Goal: Information Seeking & Learning: Learn about a topic

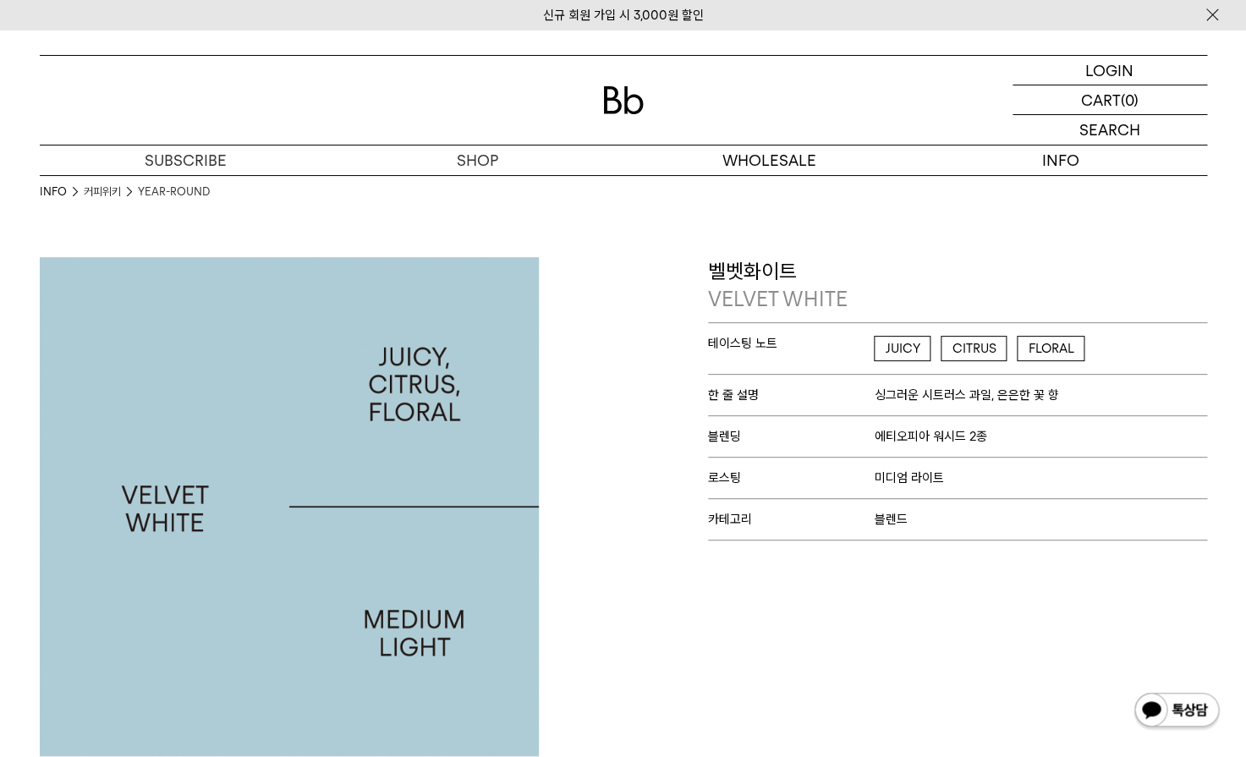
click at [601, 365] on div at bounding box center [327, 506] width 592 height 499
click at [658, 363] on div "벨벳화이트 VELVET WHITE 테이스팅 노트 JUICY CITRUS FLORAL 한 줄 설명 싱그러운 시트러스 과일, 은은한 꽃 향 블렌딩…" at bounding box center [919, 506] width 592 height 499
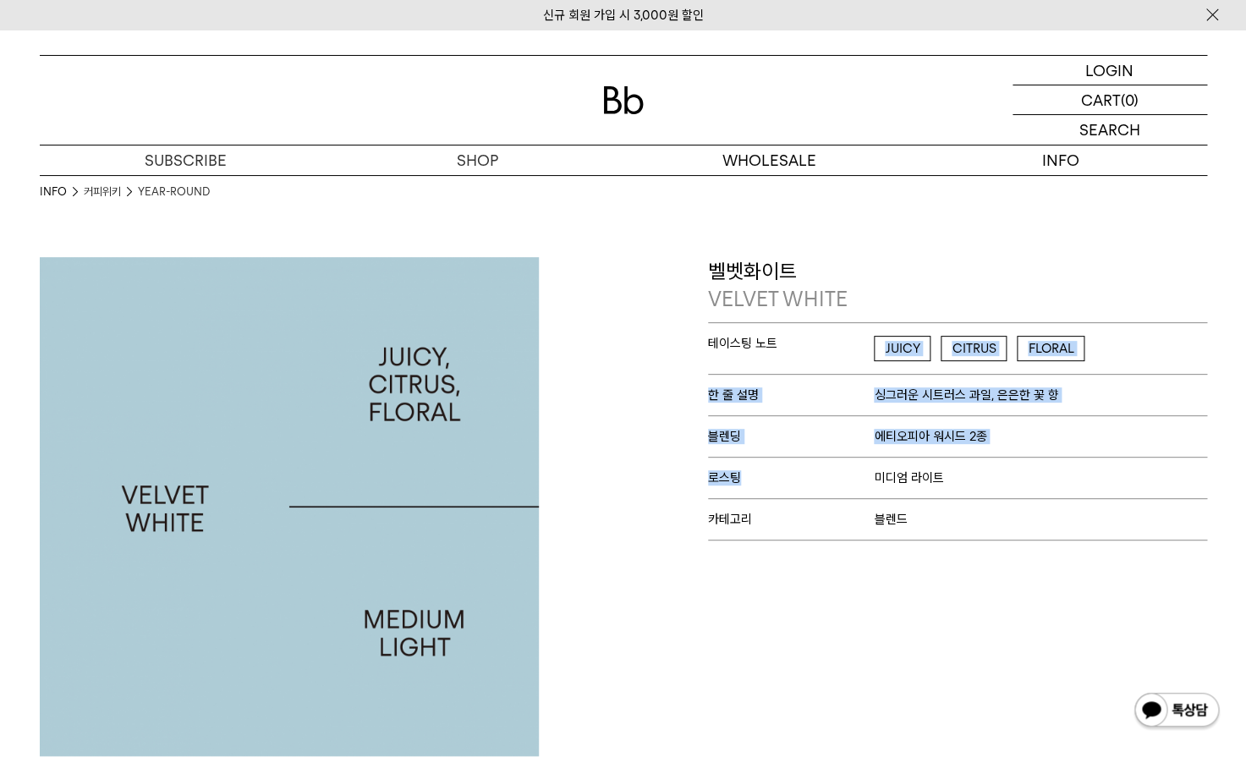
drag, startPoint x: 673, startPoint y: 355, endPoint x: 781, endPoint y: 470, distance: 158.0
click at [781, 470] on div "벨벳화이트 VELVET WHITE 테이스팅 노트 JUICY CITRUS FLORAL 한 줄 설명 싱그러운 시트러스 과일, 은은한 꽃 향 블렌딩…" at bounding box center [919, 506] width 592 height 499
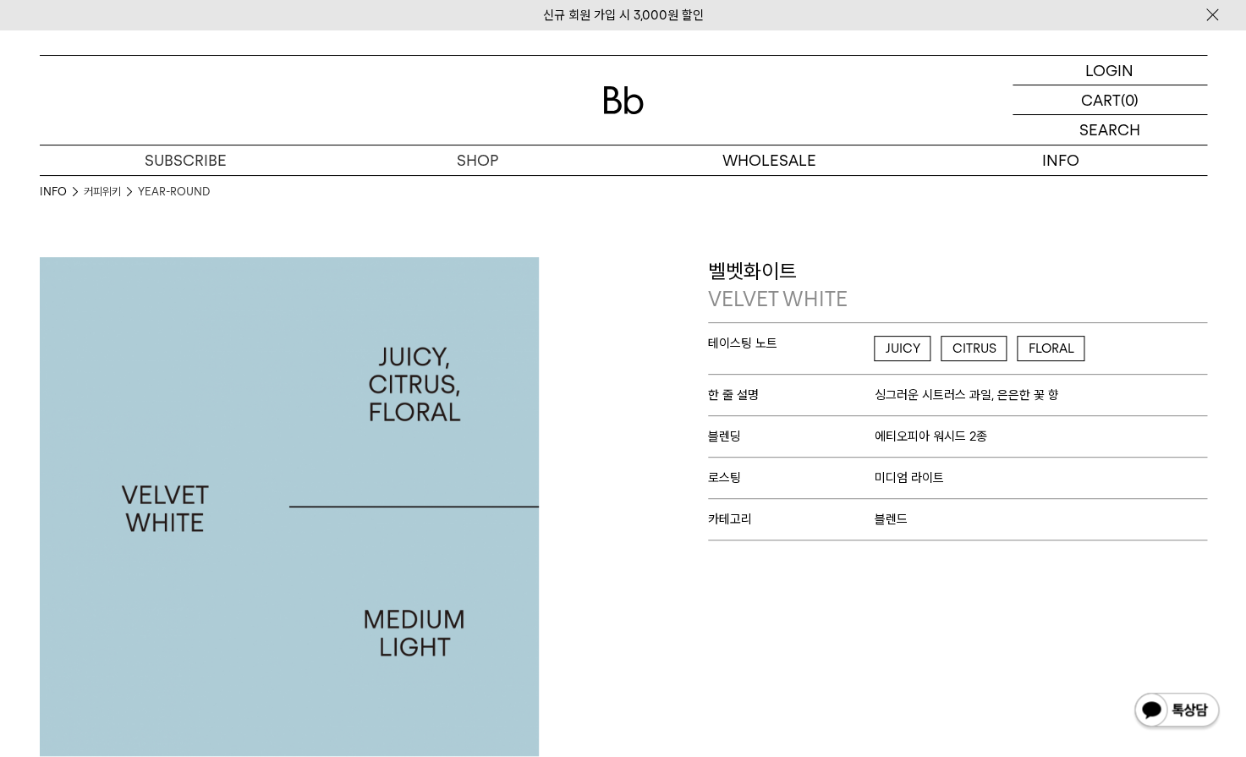
click at [645, 329] on div "벨벳화이트 VELVET WHITE 테이스팅 노트 JUICY CITRUS FLORAL 한 줄 설명 싱그러운 시트러스 과일, 은은한 꽃 향 블렌딩…" at bounding box center [919, 506] width 592 height 499
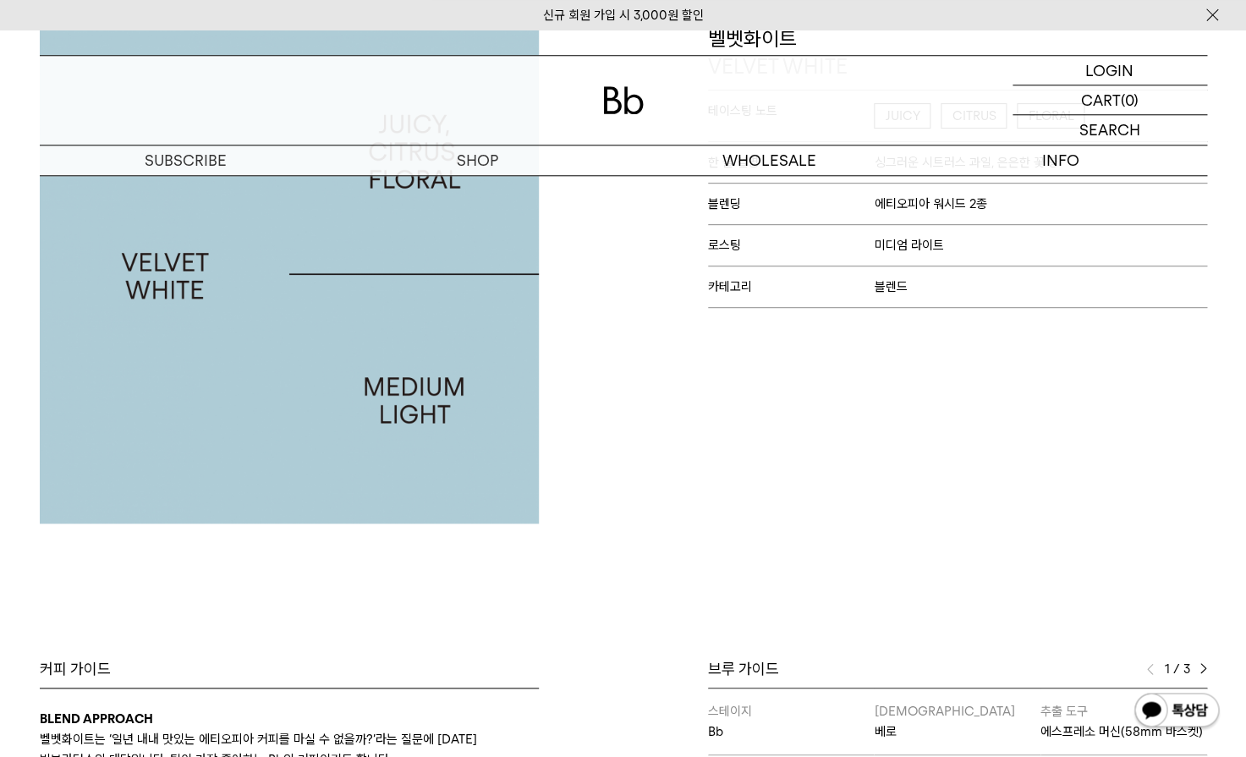
scroll to position [613, 0]
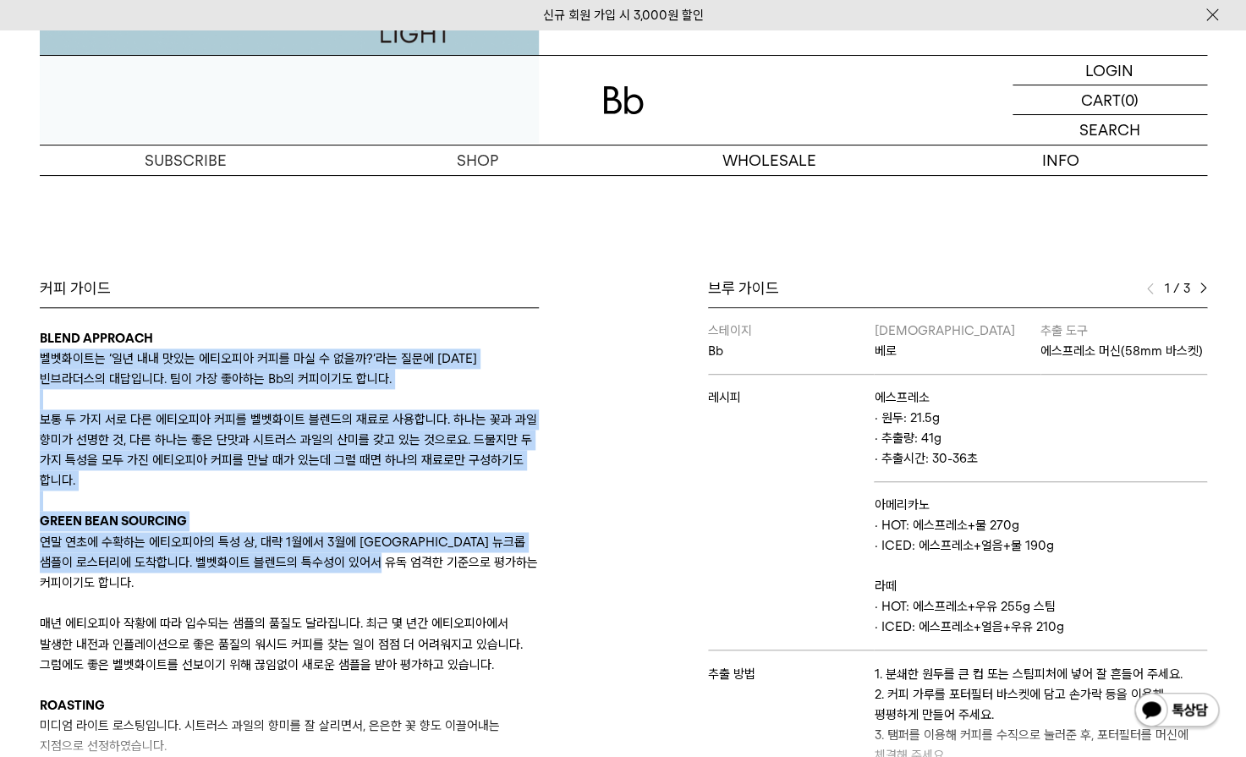
drag, startPoint x: 403, startPoint y: 346, endPoint x: 451, endPoint y: 552, distance: 212.0
click at [451, 552] on div "BLEND APPROACH 벨벳화이트는 ‘일년 내내 맛있는 에티오피아 커피를 마실 수 없을까?’라는 질문에 [DATE] 빈브라더스의 대답입니다…" at bounding box center [289, 653] width 499 height 651
click at [451, 552] on p "연말 연초에 수확하는 에티오피아의 특성 상, 대략 1월에서 3월에 [GEOGRAPHIC_DATA] 뉴크롭 샘플이 로스터리에 도착합니다. 벨벳화…" at bounding box center [289, 562] width 499 height 61
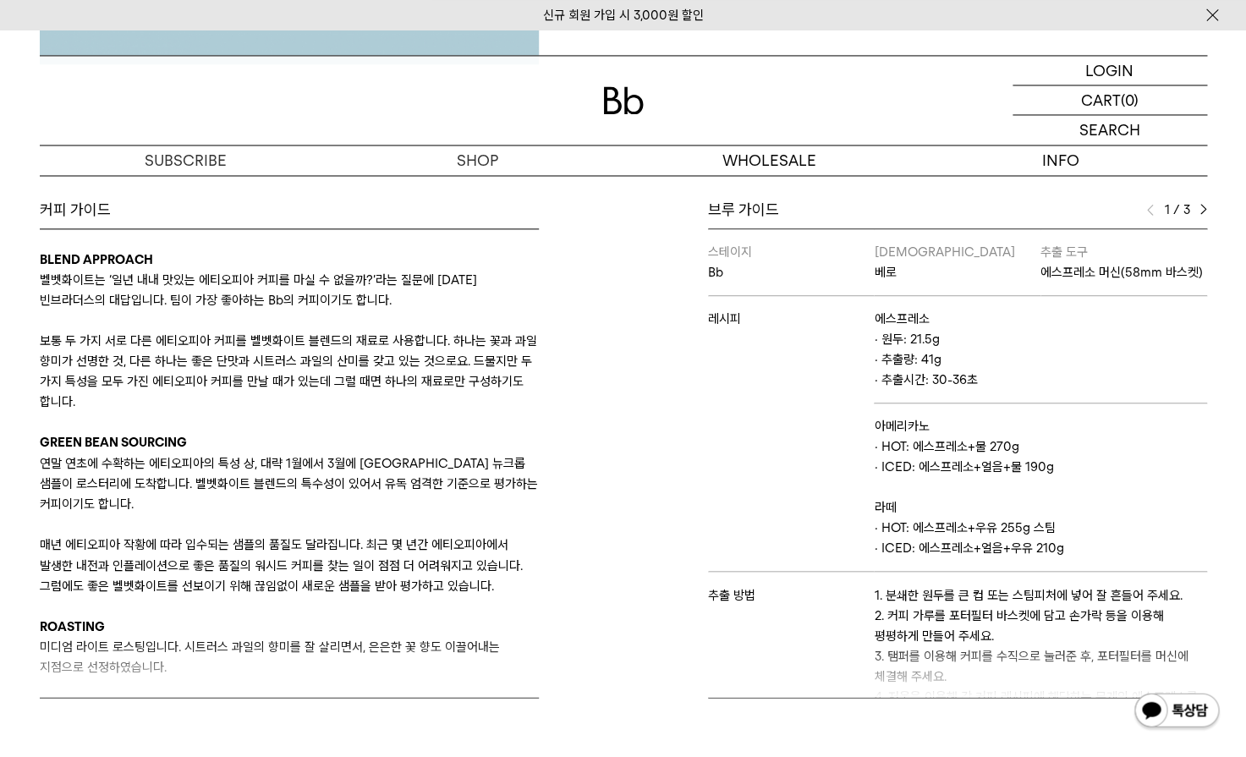
scroll to position [736, 0]
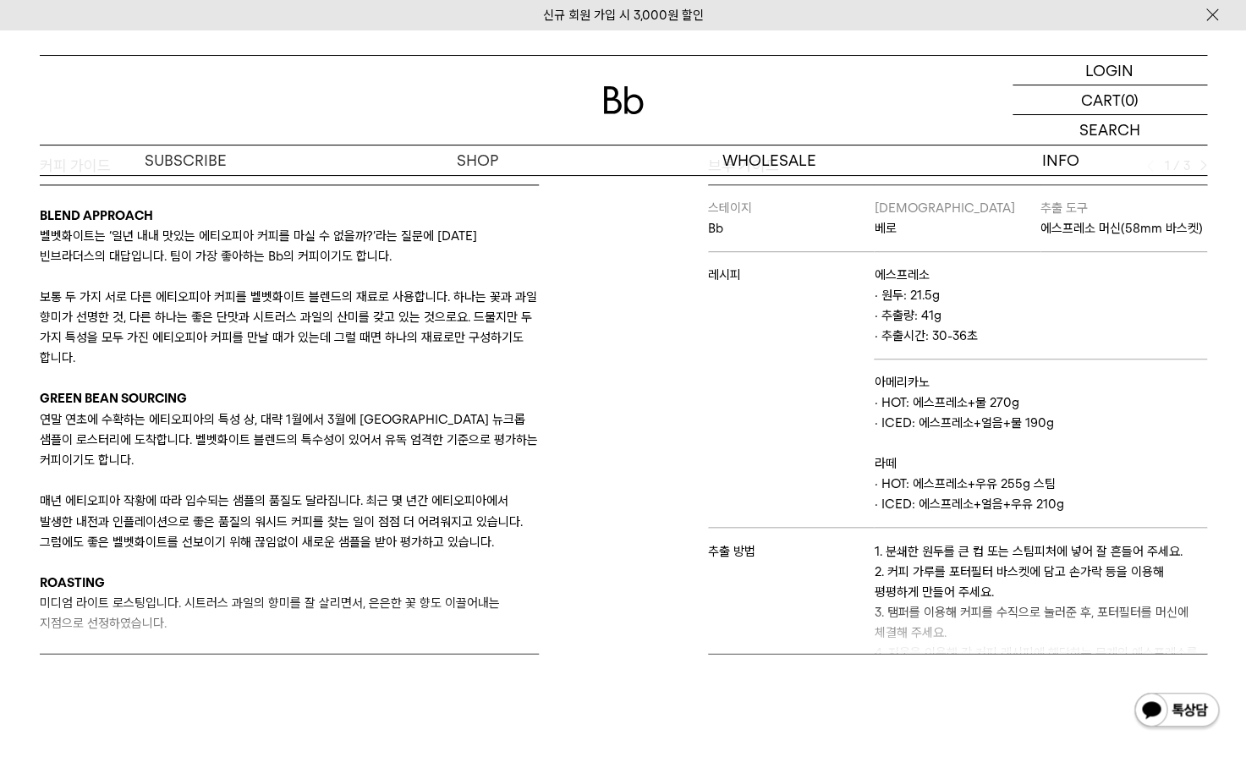
click at [582, 403] on div "커피 가이드 BLEND APPROACH 벨벳화이트는 ‘일년 내내 맛있는 에티오피아 커피를 마실 수 없을까?’라는 질문에 [DATE] 빈브라더스…" at bounding box center [327, 405] width 592 height 498
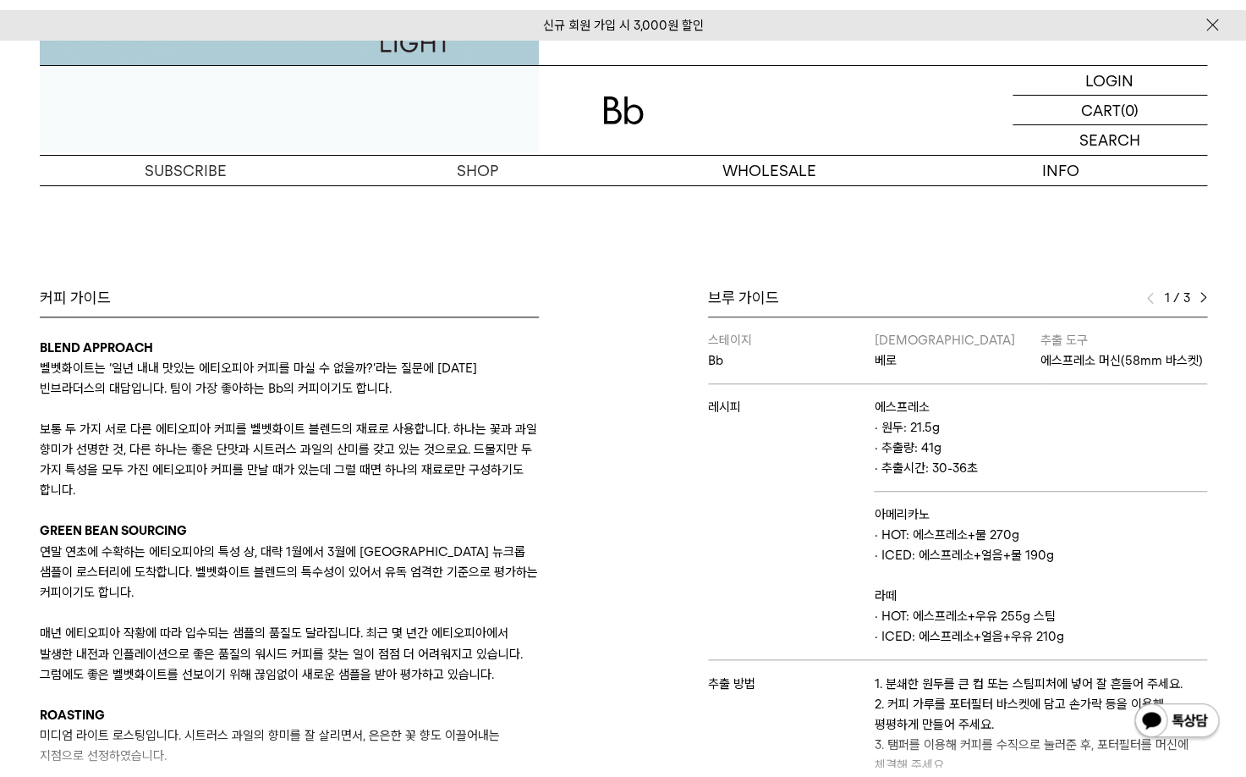
scroll to position [613, 0]
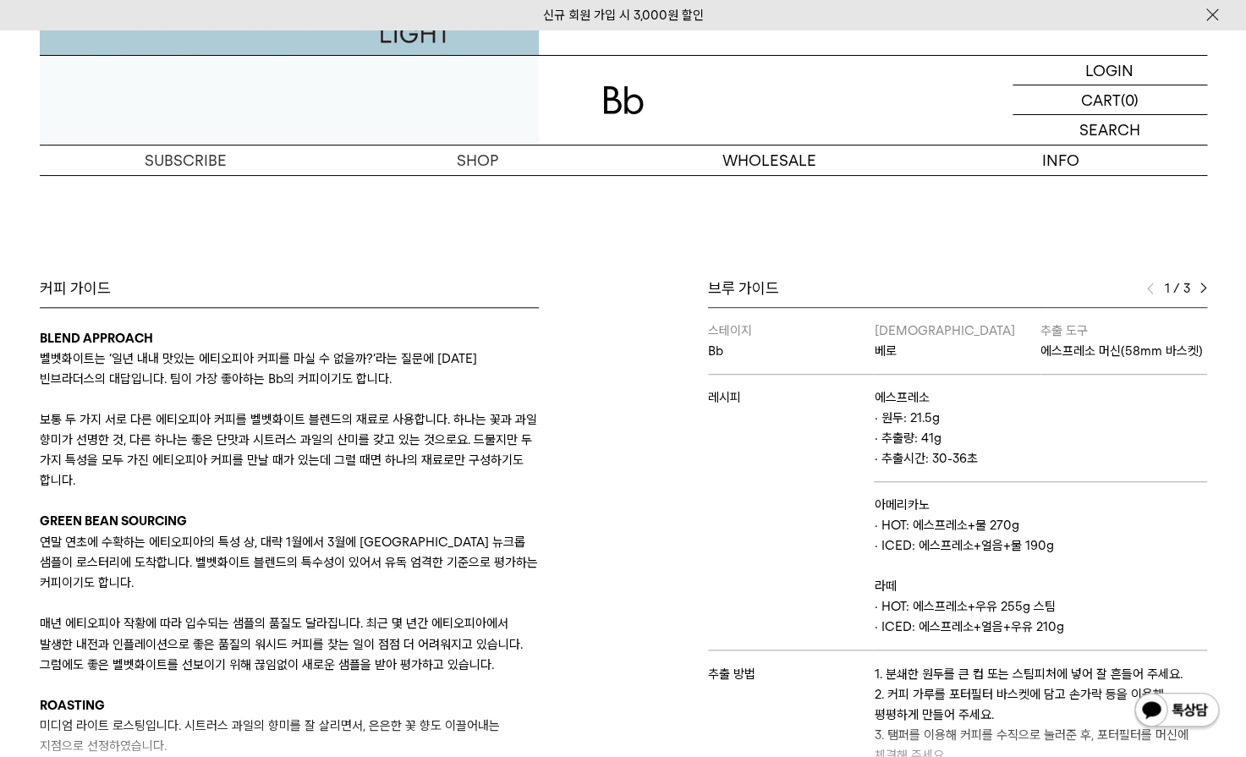
click at [582, 403] on div "커피 가이드 BLEND APPROACH 벨벳화이트는 ‘일년 내내 맛있는 에티오피아 커피를 마실 수 없을까?’라는 질문에 [DATE] 빈브라더스…" at bounding box center [327, 527] width 592 height 498
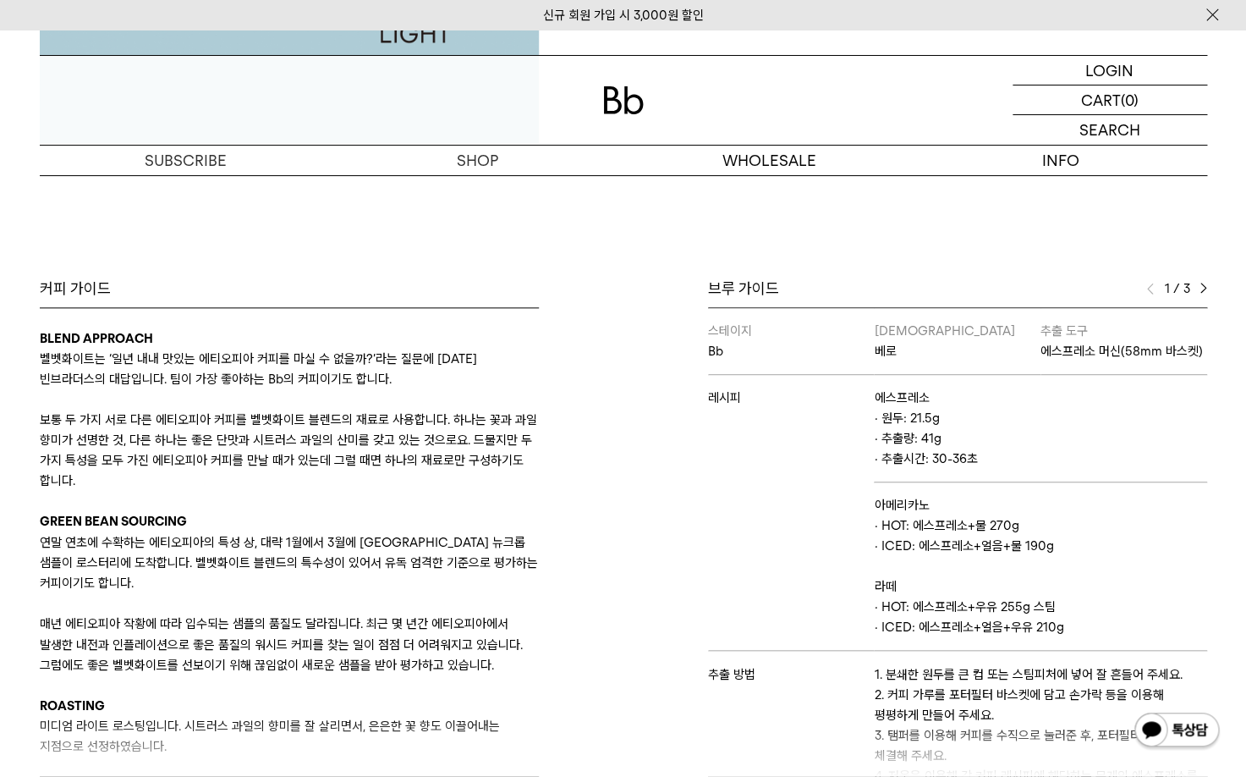
click at [585, 669] on div "커피 가이드 BLEND APPROACH 벨벳화이트는 ‘일년 내내 맛있는 에티오피아 커피를 마실 수 없을까?’라는 질문에 [DATE] 빈브라더스…" at bounding box center [327, 527] width 592 height 498
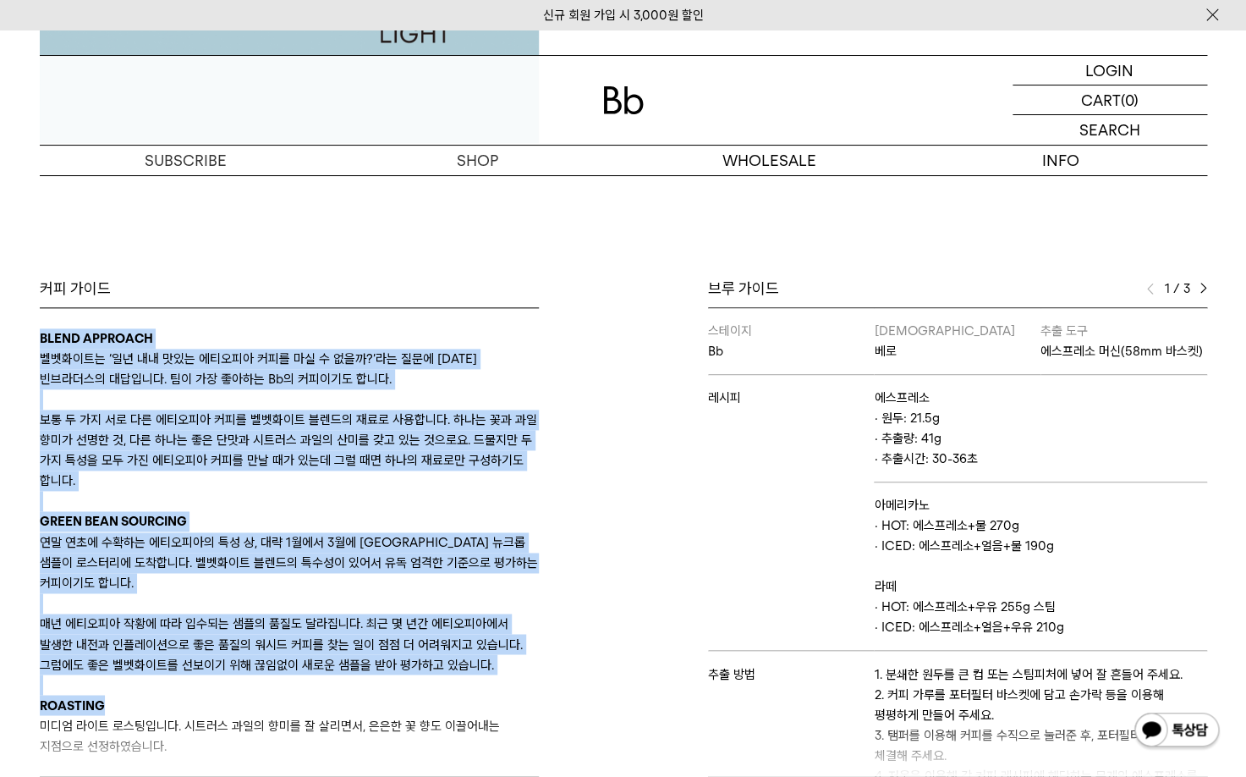
drag, startPoint x: 430, startPoint y: 318, endPoint x: 475, endPoint y: 695, distance: 380.0
click at [475, 695] on div "BLEND APPROACH 벨벳화이트는 ‘일년 내내 맛있는 에티오피아 커피를 마실 수 없을까?’라는 질문에 [DATE] 빈브라더스의 대답입니다…" at bounding box center [289, 541] width 499 height 469
click at [475, 695] on p "ROASTING" at bounding box center [289, 704] width 499 height 20
drag, startPoint x: 475, startPoint y: 693, endPoint x: 439, endPoint y: 316, distance: 379.0
click at [439, 316] on div "BLEND APPROACH 벨벳화이트는 ‘일년 내내 맛있는 에티오피아 커피를 마실 수 없을까?’라는 질문에 [DATE] 빈브라더스의 대답입니다…" at bounding box center [289, 541] width 499 height 469
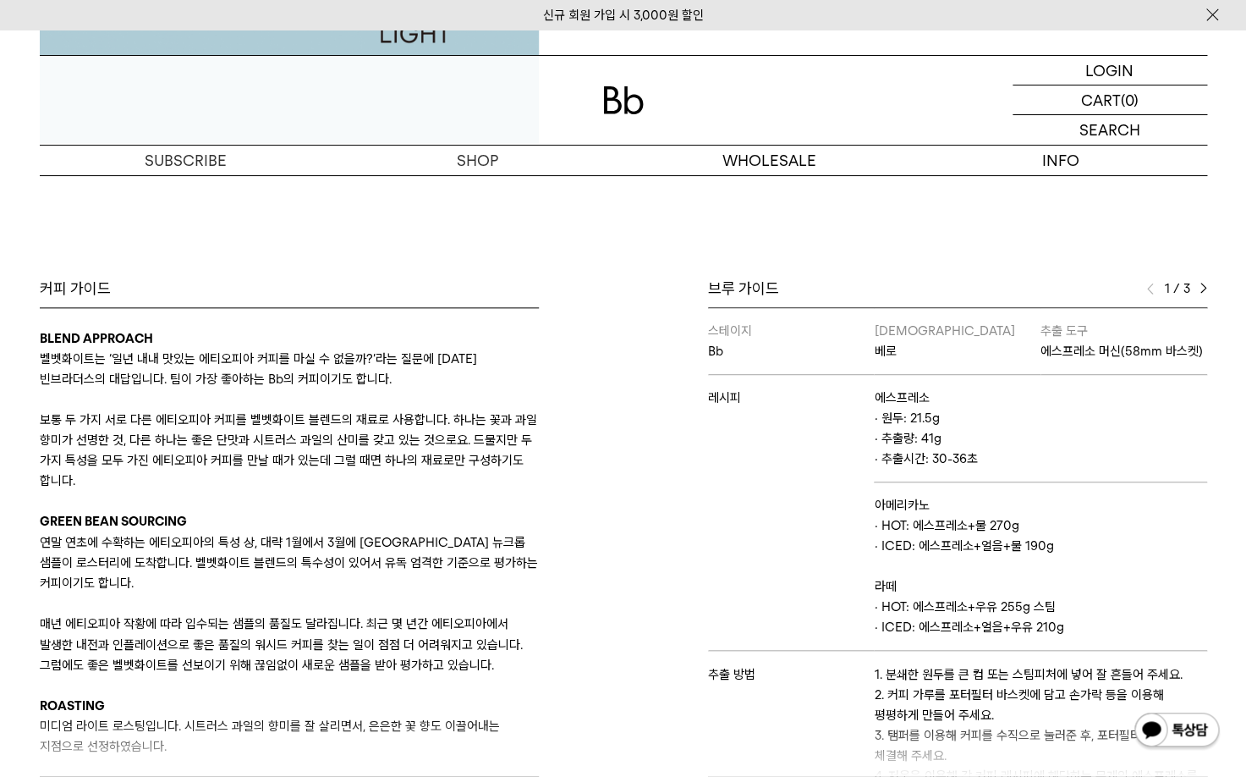
click at [439, 316] on div "BLEND APPROACH 벨벳화이트는 ‘일년 내내 맛있는 에티오피아 커피를 마실 수 없을까?’라는 질문에 [DATE] 빈브라더스의 대답입니다…" at bounding box center [289, 541] width 499 height 469
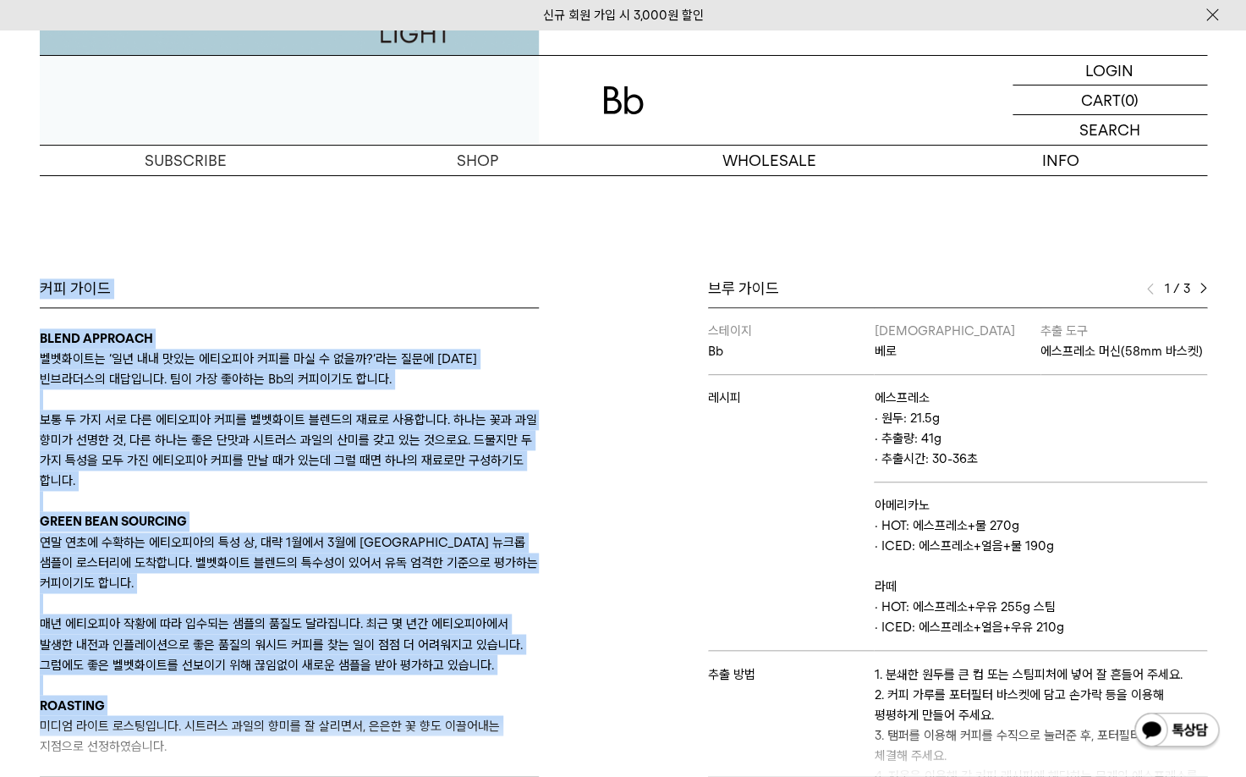
drag, startPoint x: 426, startPoint y: 277, endPoint x: 506, endPoint y: 757, distance: 486.2
click at [506, 756] on div "Bb의 커피 ALL SEASONAL YEAR-ROUND AUCTION SERIES ARCHIVE 2023 2022 2021 2020 2019 …" at bounding box center [623, 252] width 1246 height 1217
click at [491, 751] on div "커피 가이드 BLEND APPROACH 벨벳화이트는 ‘일년 내내 맛있는 에티오피아 커피를 마실 수 없을까?’라는 질문에 [DATE] 빈브라더스…" at bounding box center [327, 527] width 592 height 498
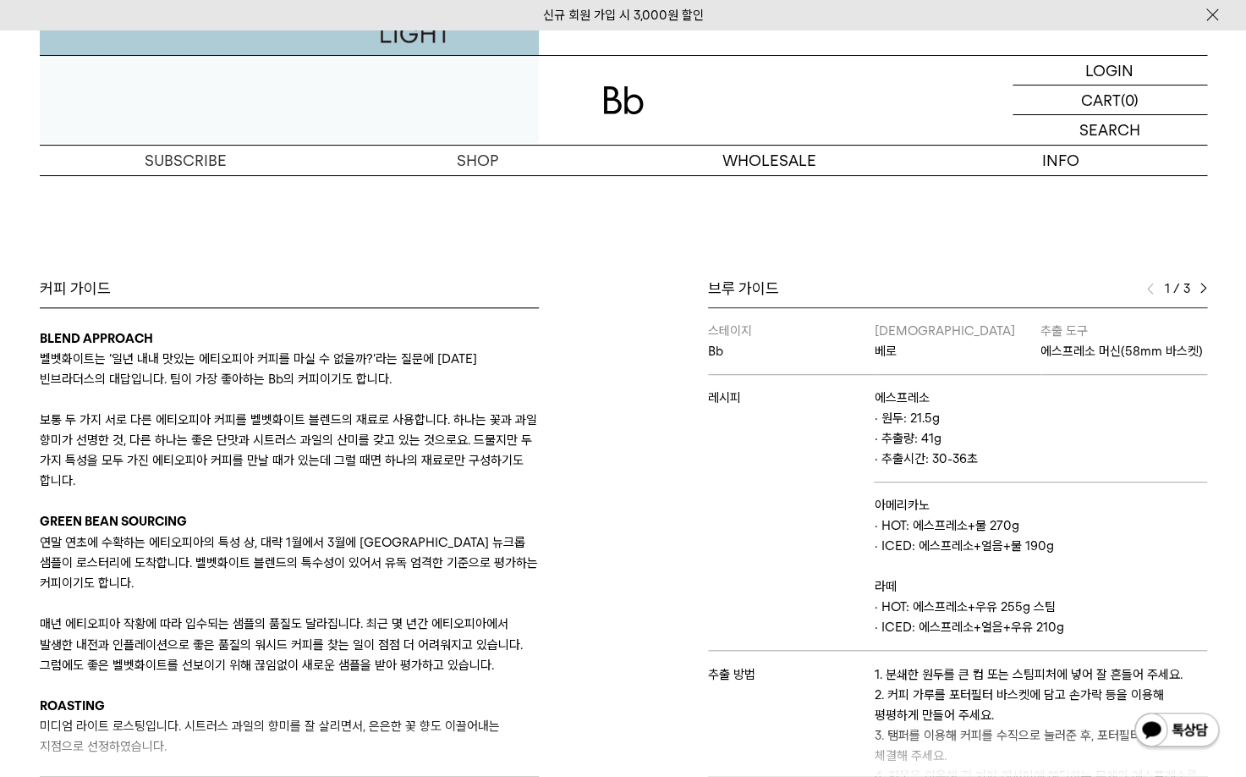
click at [624, 648] on div "브루 가이드 1 / 3 스테이지 Bb 바리스타 베로 추출 도구 에스프레소 머신(58mm 바스켓) 레시피 에스프레소 · 원두: 21.5g · 추…" at bounding box center [919, 527] width 592 height 498
click at [471, 638] on p "매년 에티오피아 작황에 따라 입수되는 샘플의 품질도 달라집니다. 최근 몇 년간 에티오피아에서 발생한 내전과 인플레이션으로 좋은 품질의 워시드 …" at bounding box center [289, 643] width 499 height 61
drag, startPoint x: 454, startPoint y: 504, endPoint x: 478, endPoint y: 682, distance: 179.2
click at [478, 682] on div "BLEND APPROACH 벨벳화이트는 ‘일년 내내 맛있는 에티오피아 커피를 마실 수 없을까?’라는 질문에 [DATE] 빈브라더스의 대답입니다…" at bounding box center [289, 653] width 499 height 651
click at [478, 682] on p at bounding box center [289, 684] width 499 height 20
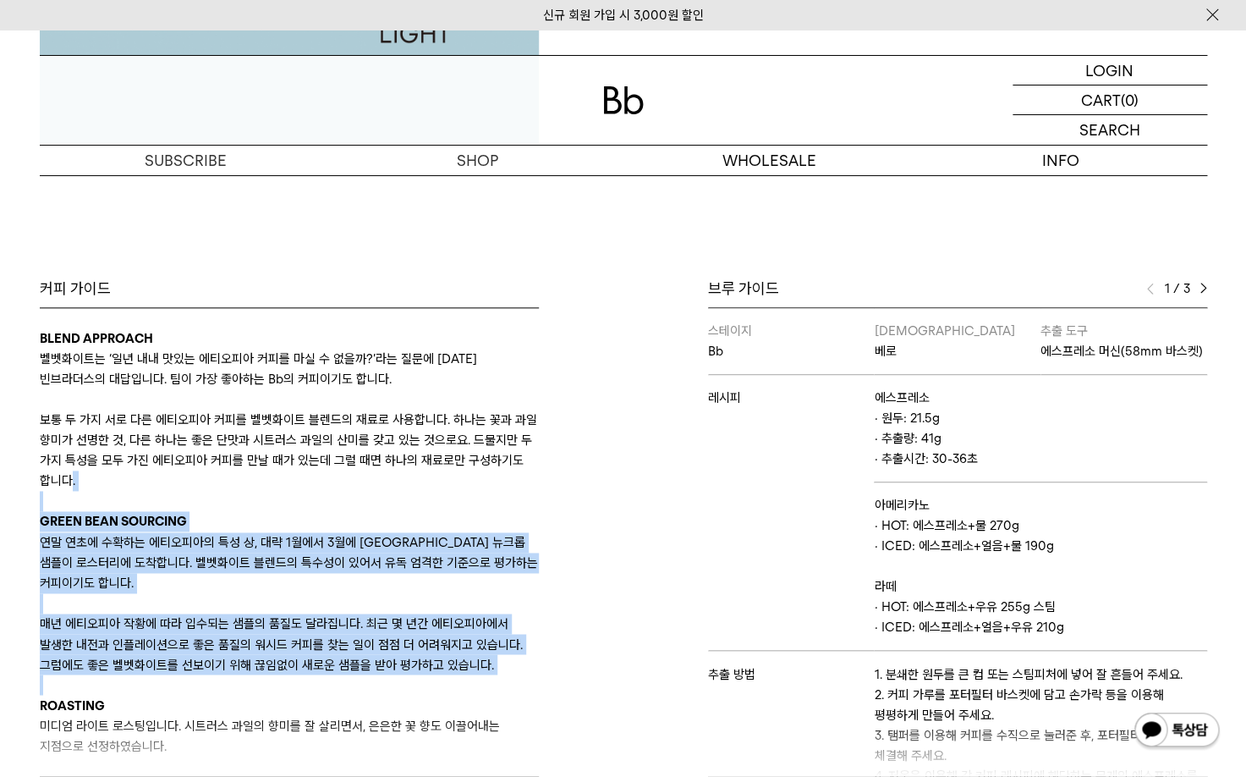
drag, startPoint x: 478, startPoint y: 682, endPoint x: 465, endPoint y: 483, distance: 199.2
click at [465, 483] on div "BLEND APPROACH 벨벳화이트는 ‘일년 내내 맛있는 에티오피아 커피를 마실 수 없을까?’라는 질문에 [DATE] 빈브라더스의 대답입니다…" at bounding box center [289, 653] width 499 height 651
click at [465, 483] on p "보통 두 가지 서로 다른 에티오피아 커피를 벨벳화이트 블렌드의 재료로 사용합니다. 하나는 꽃과 과일 향미가 선명한 것, 다른 하나는 좋은 단맛…" at bounding box center [289, 449] width 499 height 81
drag, startPoint x: 444, startPoint y: 492, endPoint x: 492, endPoint y: 676, distance: 189.8
click at [492, 676] on div "BLEND APPROACH 벨벳화이트는 ‘일년 내내 맛있는 에티오피아 커피를 마실 수 없을까?’라는 질문에 [DATE] 빈브라더스의 대답입니다…" at bounding box center [289, 653] width 499 height 651
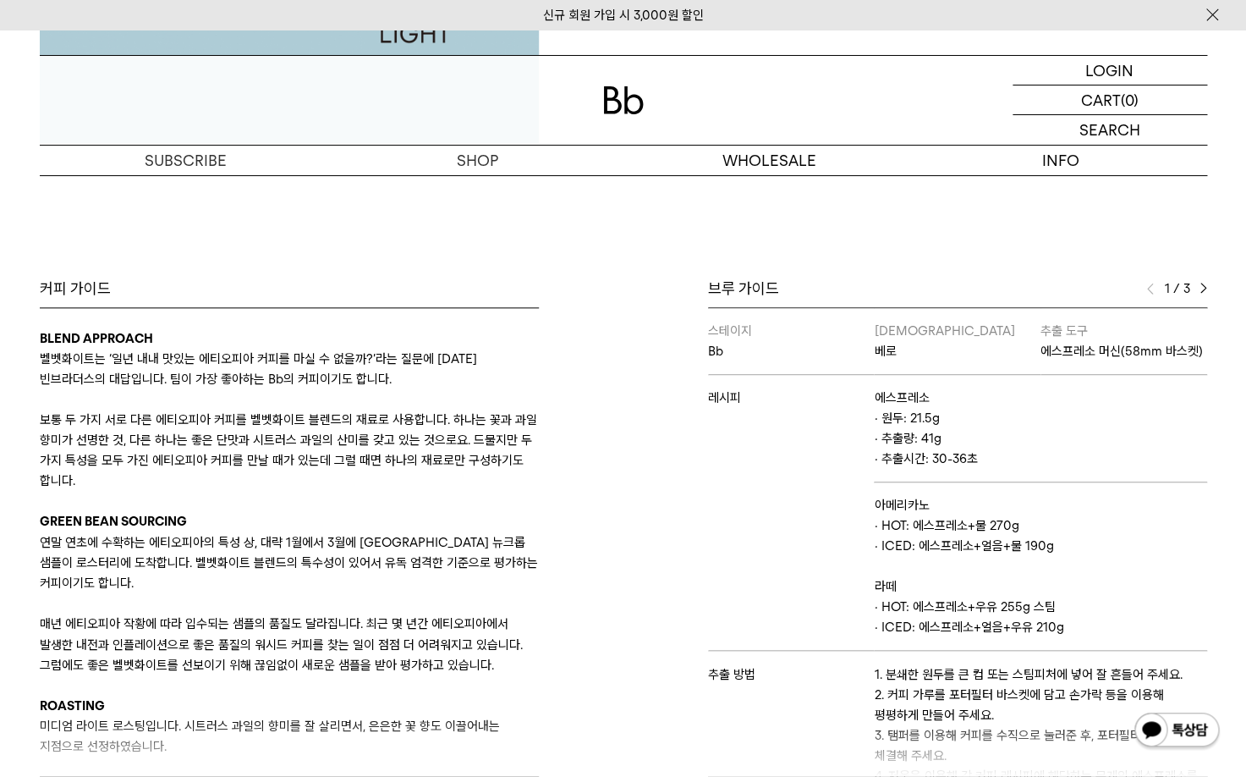
click at [492, 676] on p at bounding box center [289, 684] width 499 height 20
click at [599, 676] on div "커피 가이드 BLEND APPROACH 벨벳화이트는 ‘일년 내내 맛있는 에티오피아 커피를 마실 수 없을까?’라는 질문에 [DATE] 빈브라더스…" at bounding box center [327, 527] width 592 height 498
click at [633, 544] on div "브루 가이드 1 / 3 스테이지 Bb 바리스타 베로 추출 도구 에스프레소 머신(58mm 바스켓) 레시피 에스프레소 · 원두: 21.5g · 추…" at bounding box center [919, 527] width 592 height 498
